Goal: Task Accomplishment & Management: Manage account settings

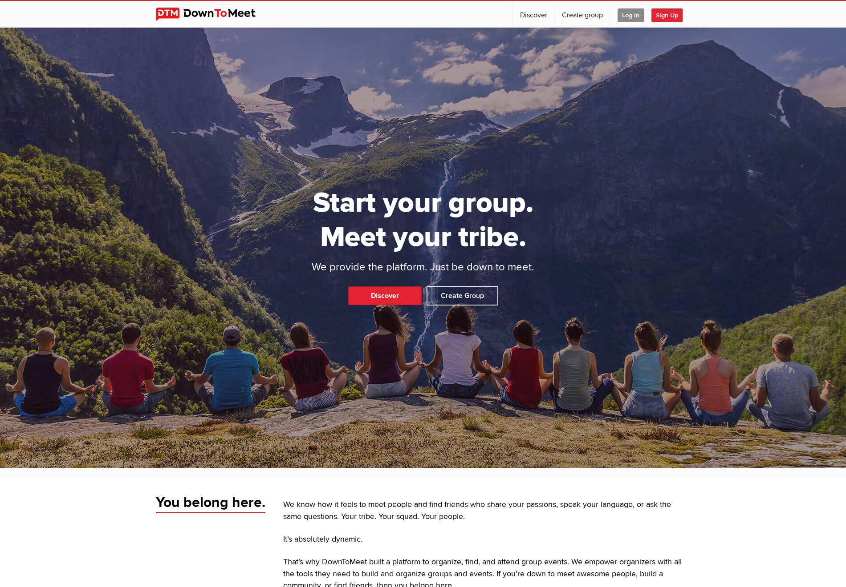
click at [632, 15] on span "Log In" at bounding box center [630, 15] width 26 height 14
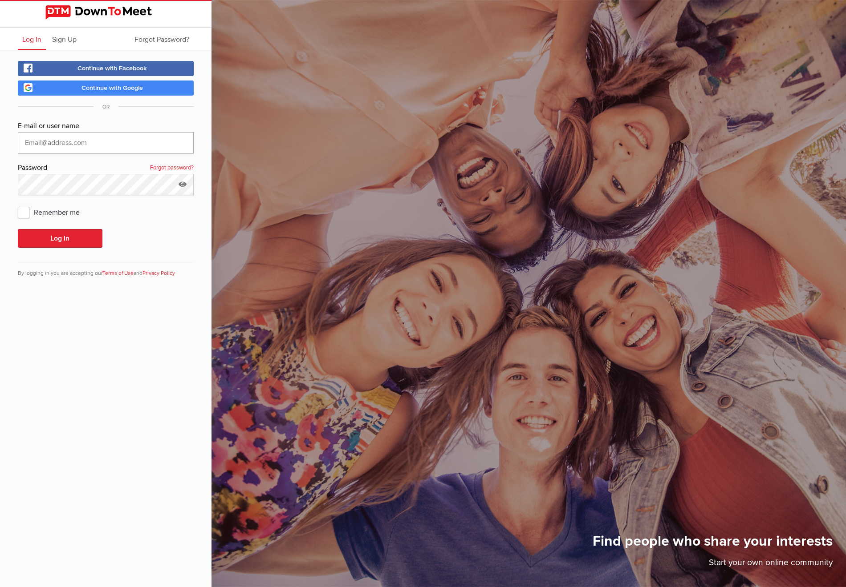
click at [76, 144] on input "text" at bounding box center [106, 142] width 176 height 21
type input "[EMAIL_ADDRESS][DOMAIN_NAME]"
click at [169, 168] on link "Forgot password?" at bounding box center [172, 168] width 44 height 12
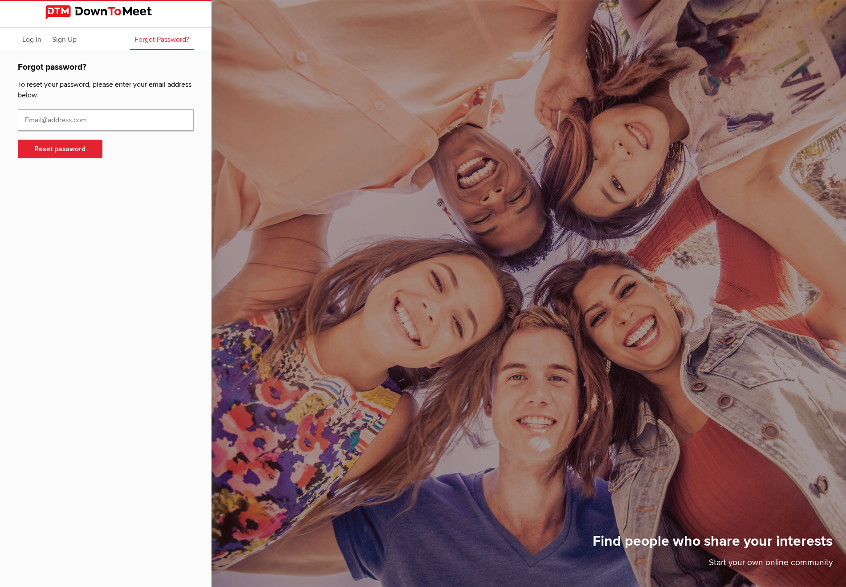
click at [98, 122] on input "text" at bounding box center [106, 119] width 176 height 21
type input "[EMAIL_ADDRESS][DOMAIN_NAME]"
click at [62, 149] on button "Reset password" at bounding box center [60, 149] width 85 height 19
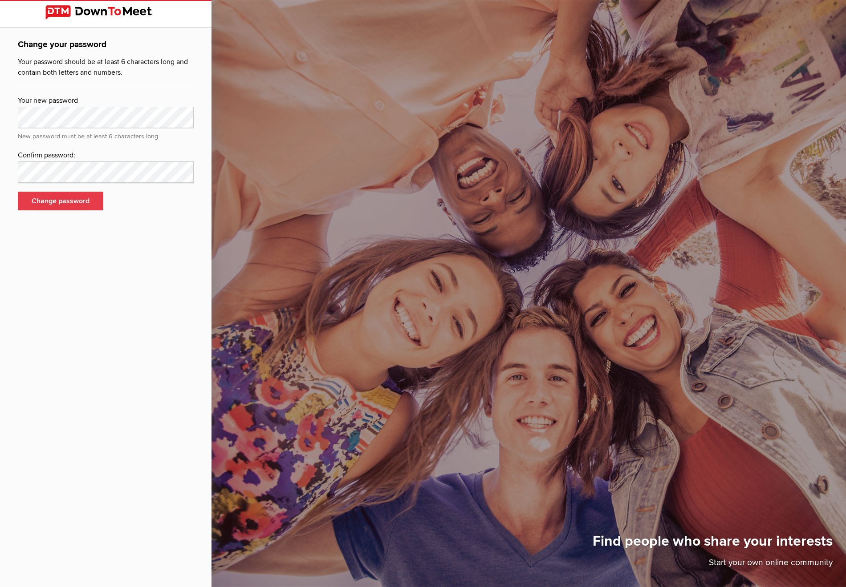
click at [76, 204] on button "Change password" at bounding box center [60, 201] width 85 height 19
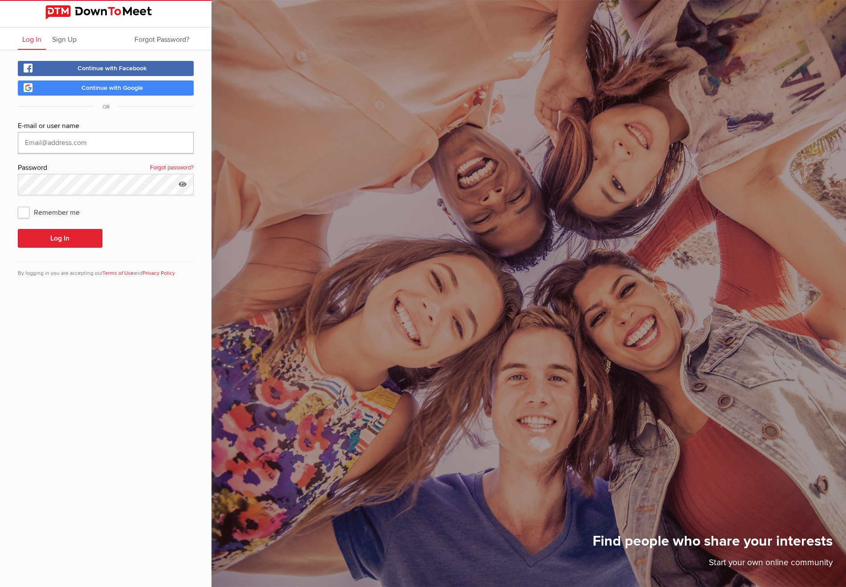
click at [105, 143] on input "text" at bounding box center [106, 142] width 176 height 21
type input "[EMAIL_ADDRESS][DOMAIN_NAME]"
click at [25, 213] on span "Remember me" at bounding box center [53, 212] width 71 height 16
click at [18, 204] on input "Remember me" at bounding box center [17, 204] width 0 height 0
checkbox input "true"
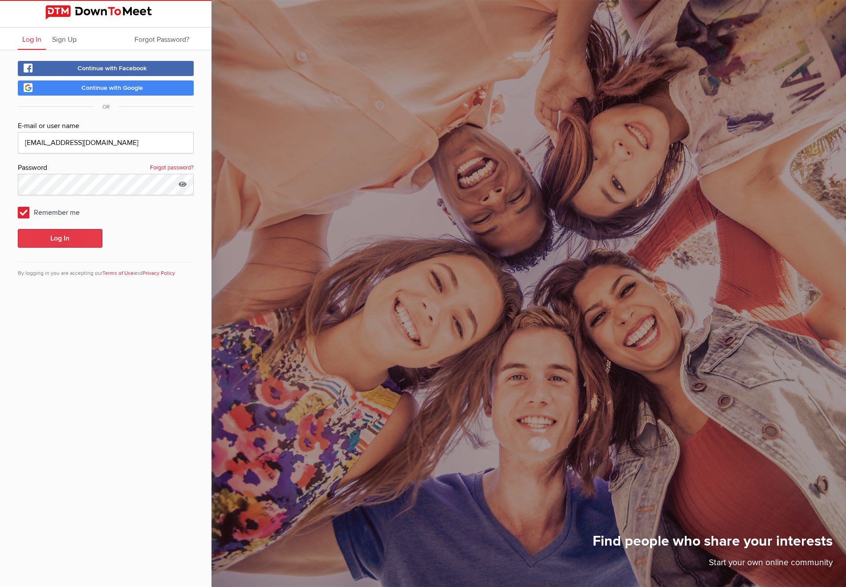
click at [68, 238] on button "Log In" at bounding box center [60, 238] width 85 height 19
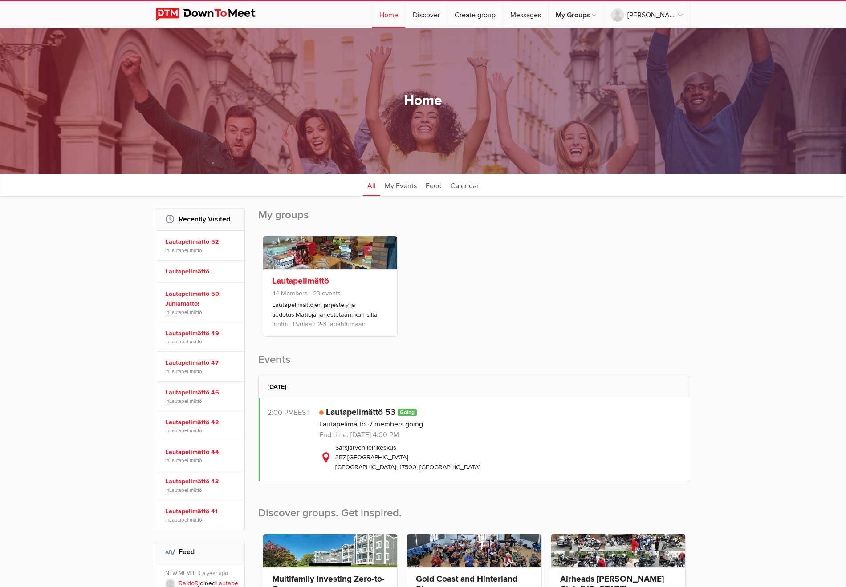
click at [307, 270] on link at bounding box center [330, 252] width 134 height 33
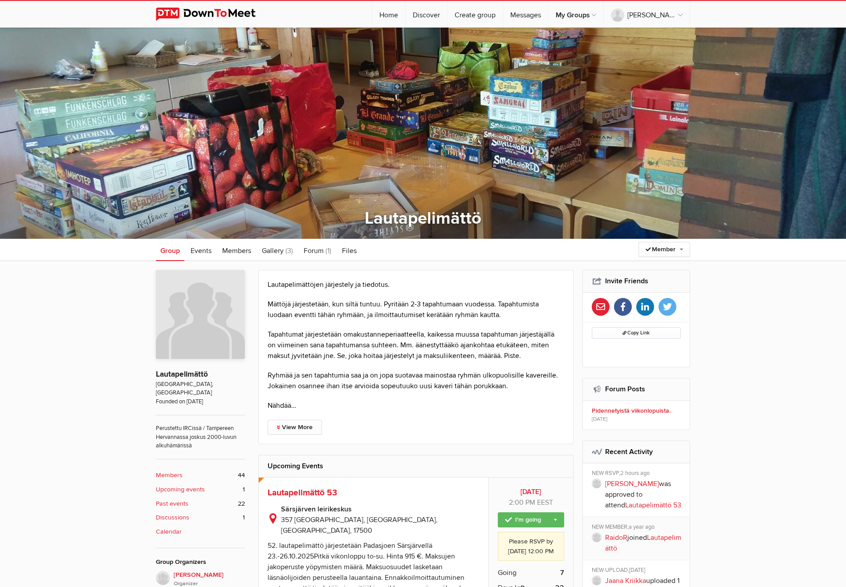
scroll to position [182, 0]
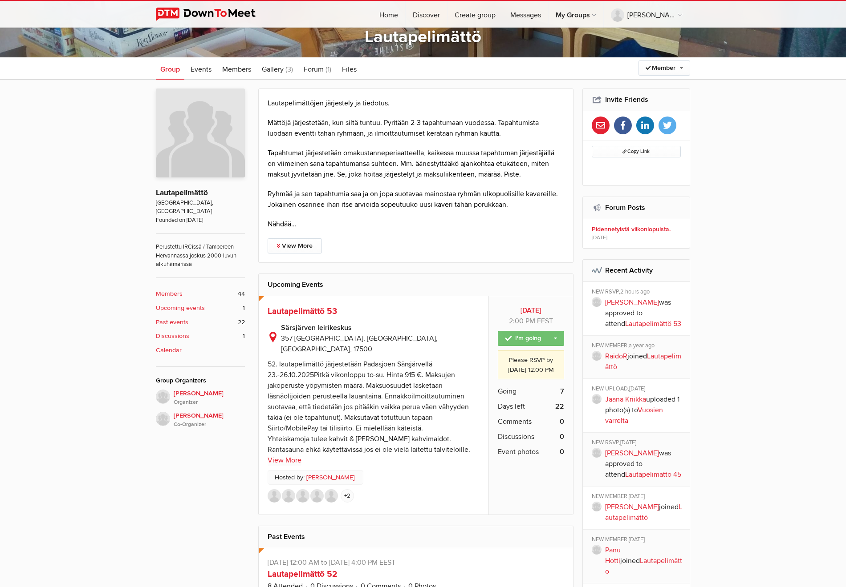
click at [554, 337] on link "I'm going" at bounding box center [531, 338] width 66 height 15
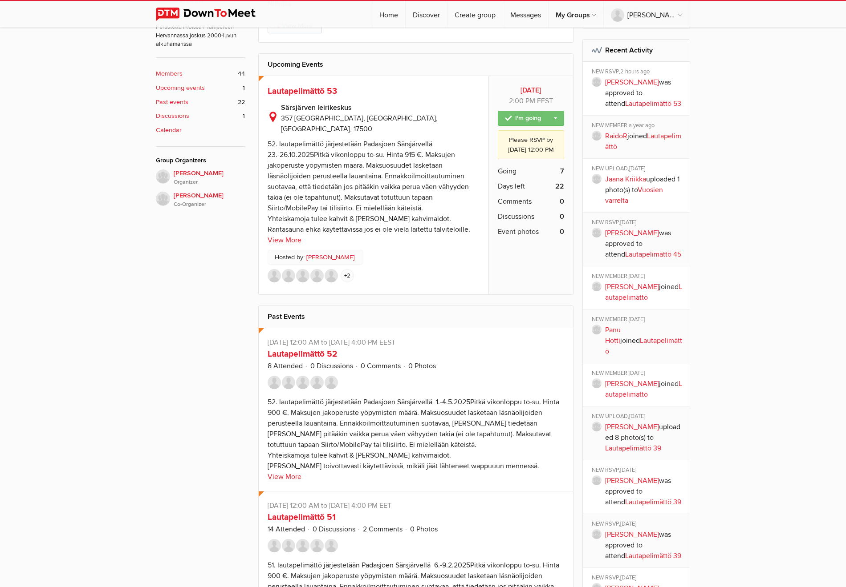
scroll to position [409, 0]
